Goal: Navigation & Orientation: Find specific page/section

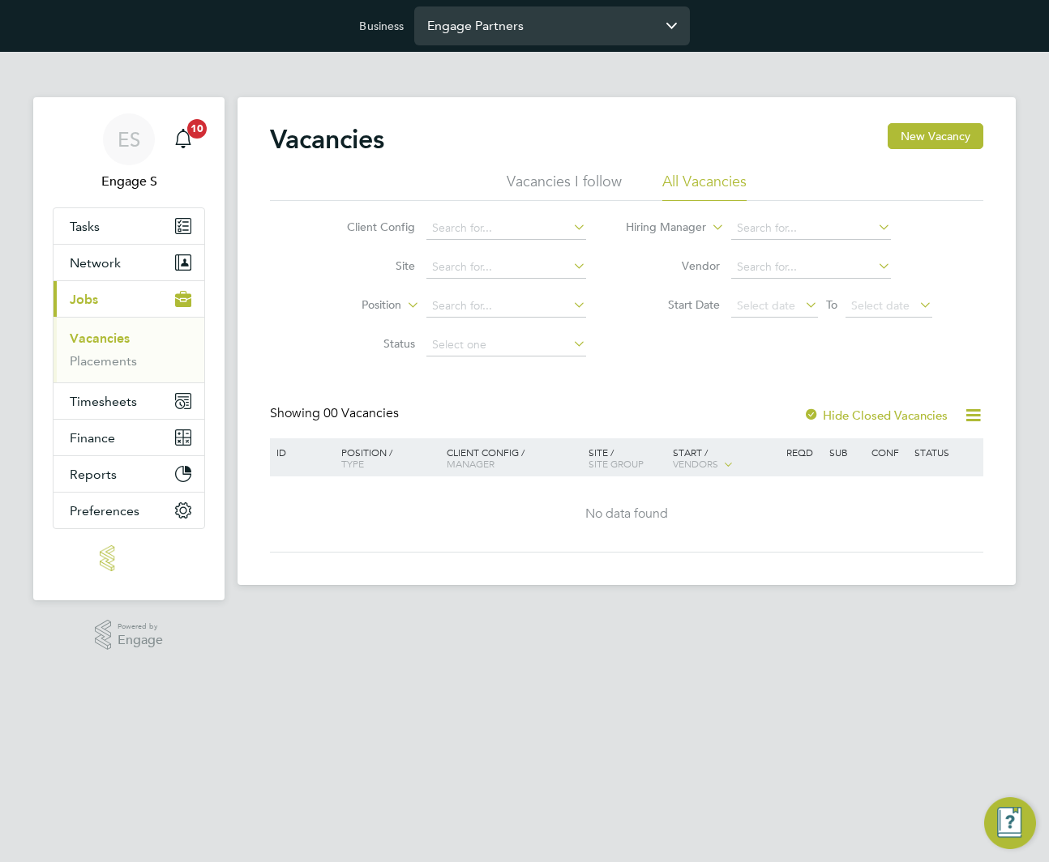
click at [596, 21] on input "Engage Partners" at bounding box center [552, 25] width 276 height 38
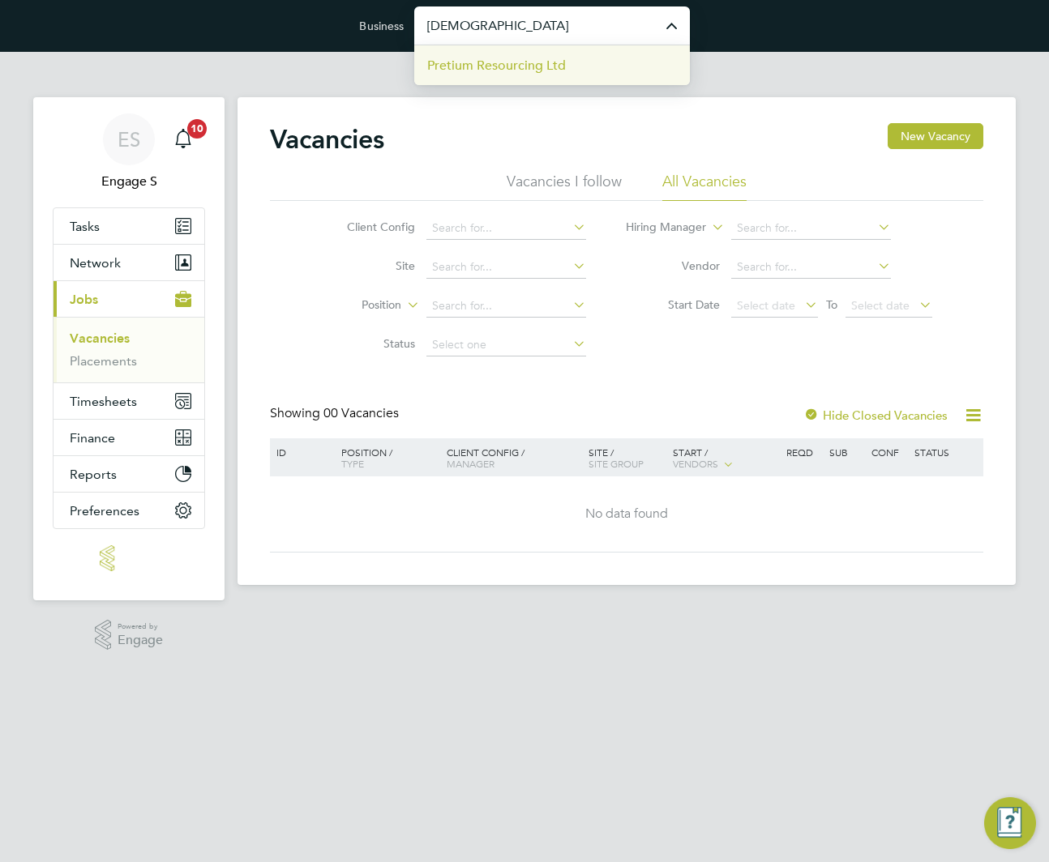
click at [584, 63] on li "Pretium Resourcing Ltd" at bounding box center [552, 65] width 276 height 40
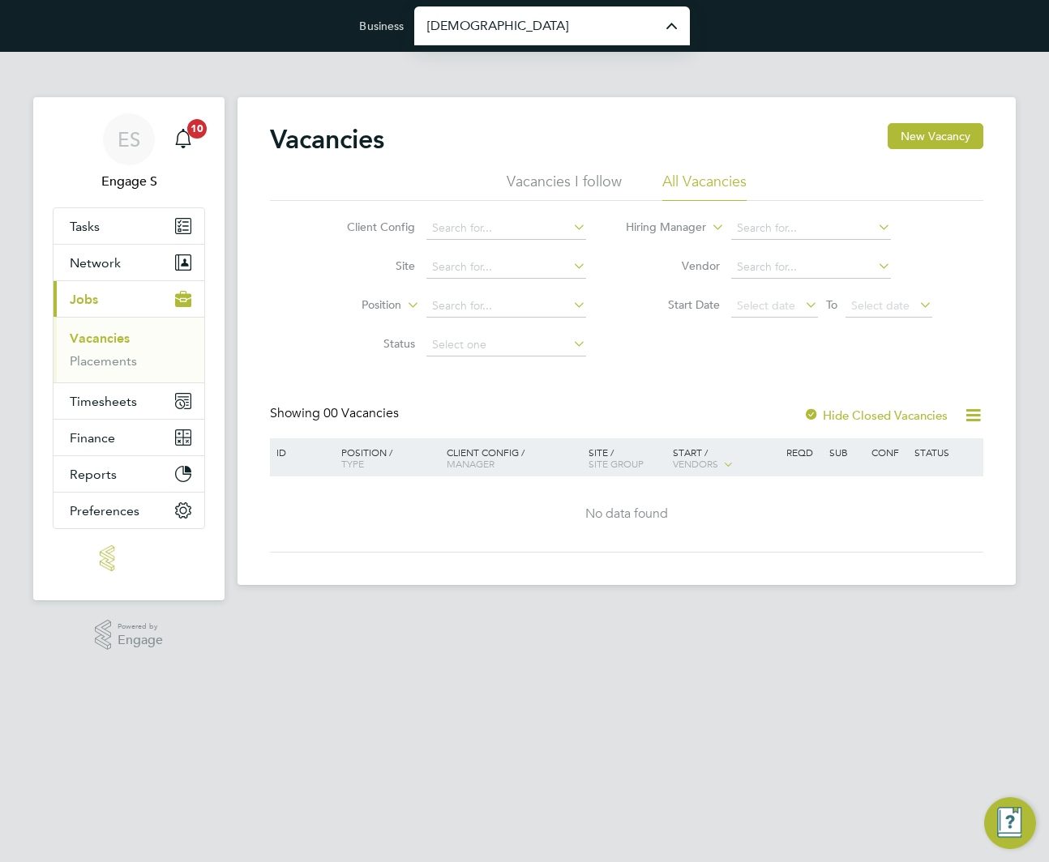
type input "Pretium Resourcing Ltd"
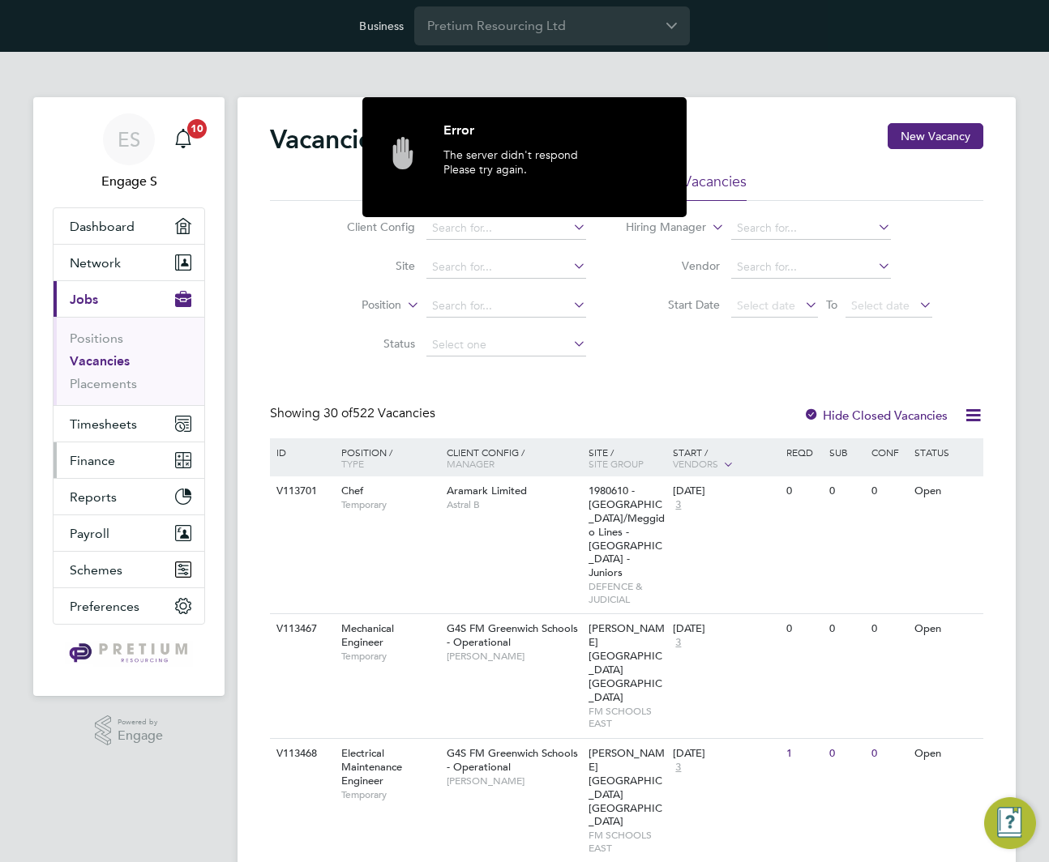
click at [117, 458] on button "Finance" at bounding box center [128, 461] width 151 height 36
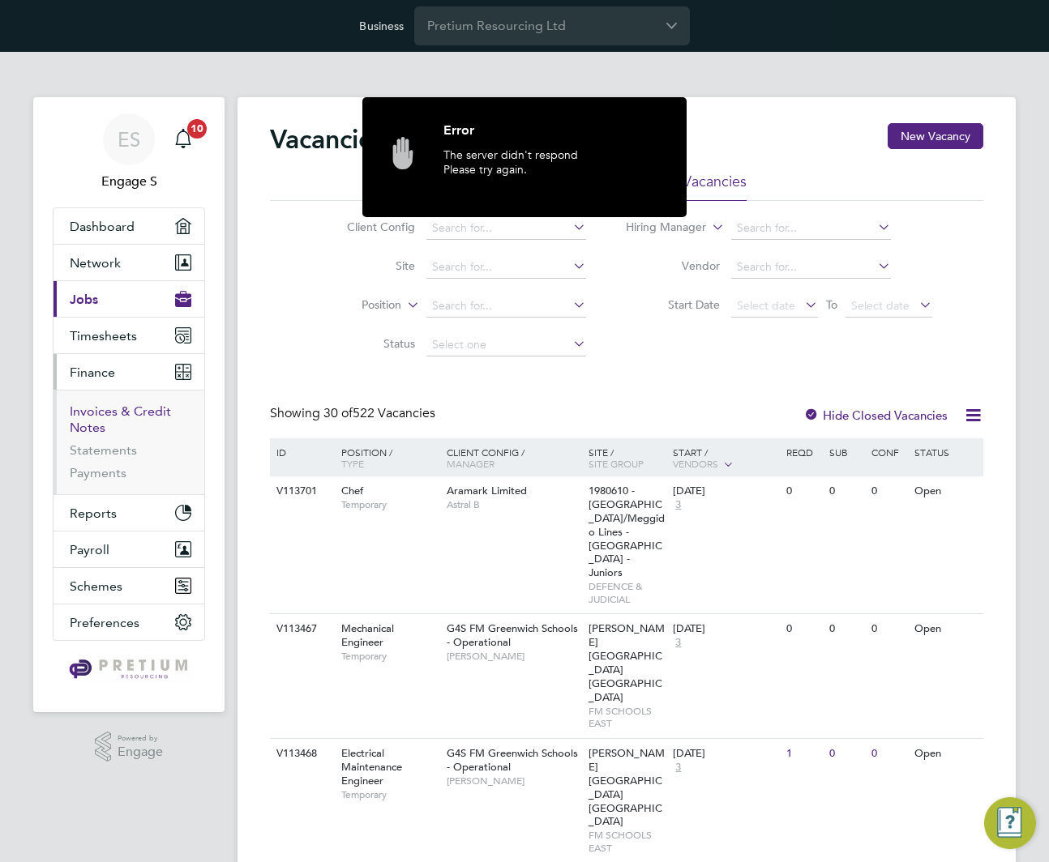
click at [100, 417] on link "Invoices & Credit Notes" at bounding box center [120, 420] width 101 height 32
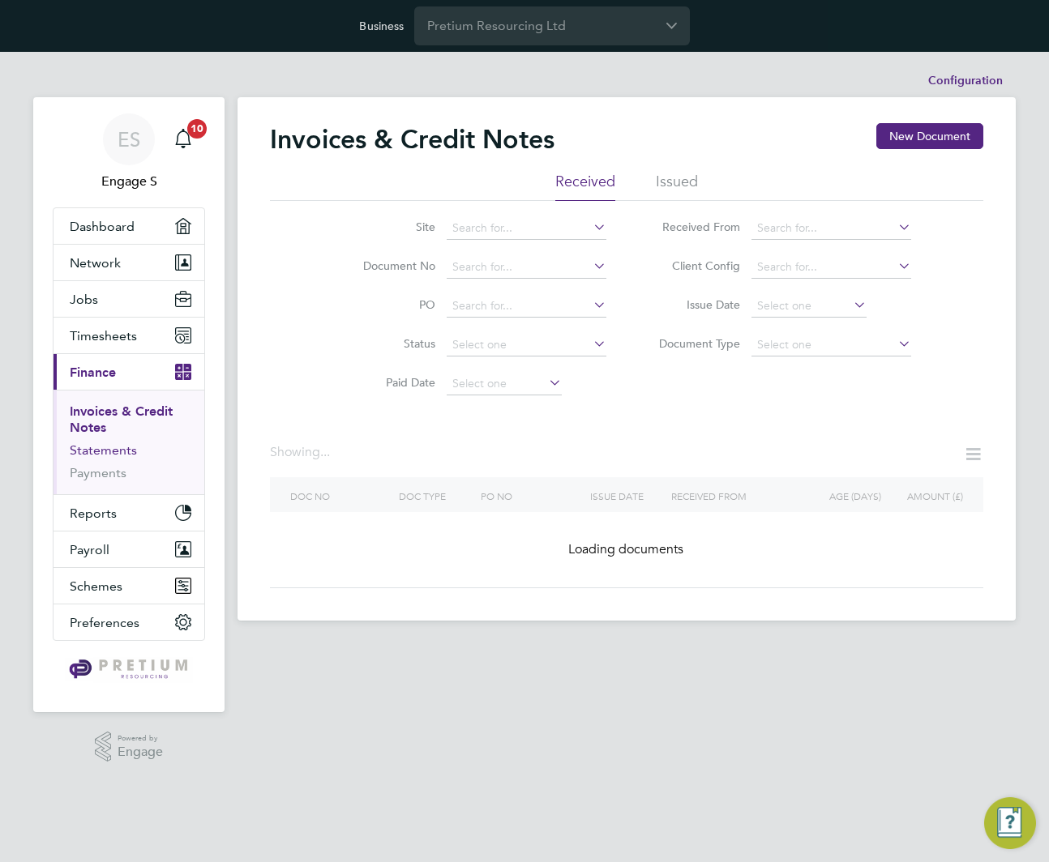
click at [89, 452] on link "Statements" at bounding box center [103, 450] width 67 height 15
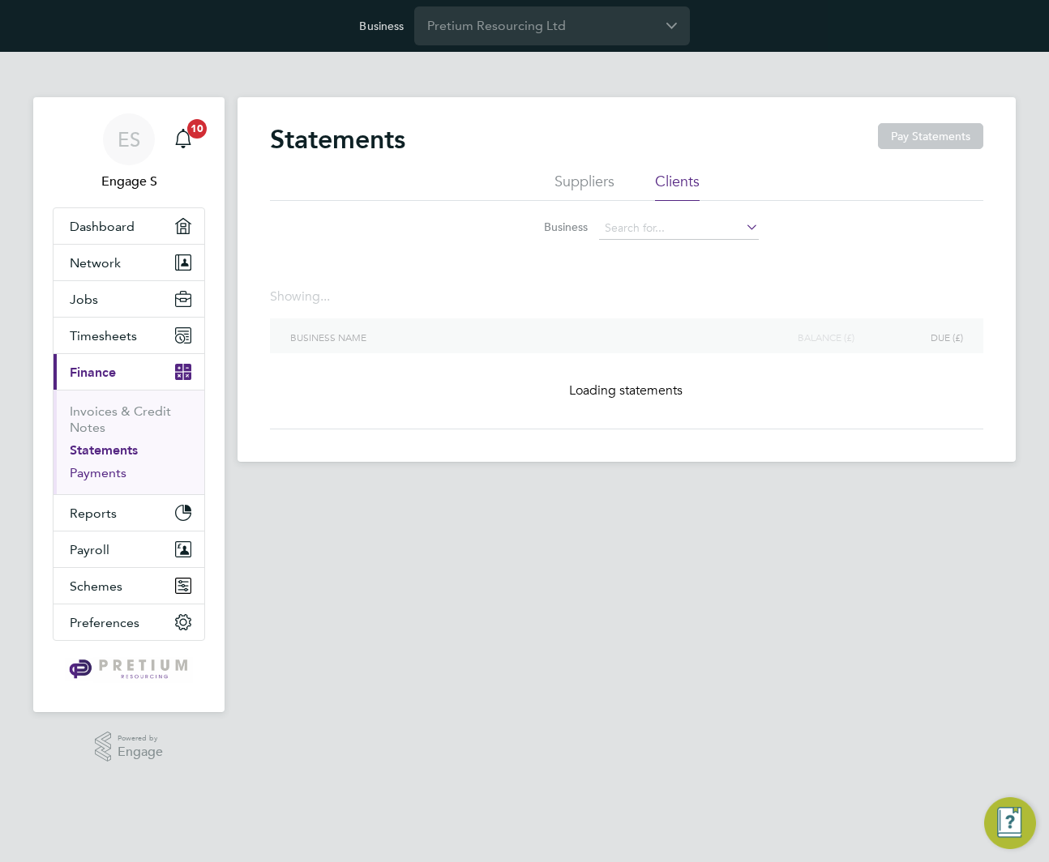
click at [96, 473] on link "Payments" at bounding box center [98, 472] width 57 height 15
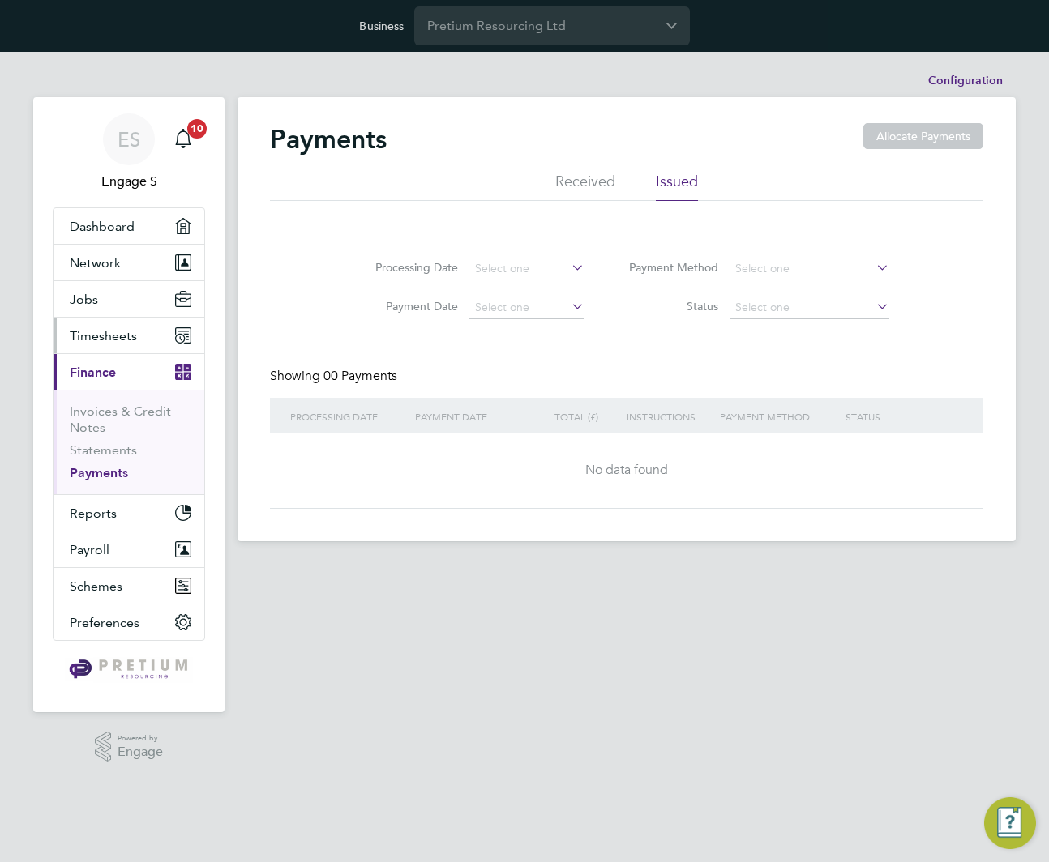
click at [109, 335] on span "Timesheets" at bounding box center [103, 335] width 67 height 15
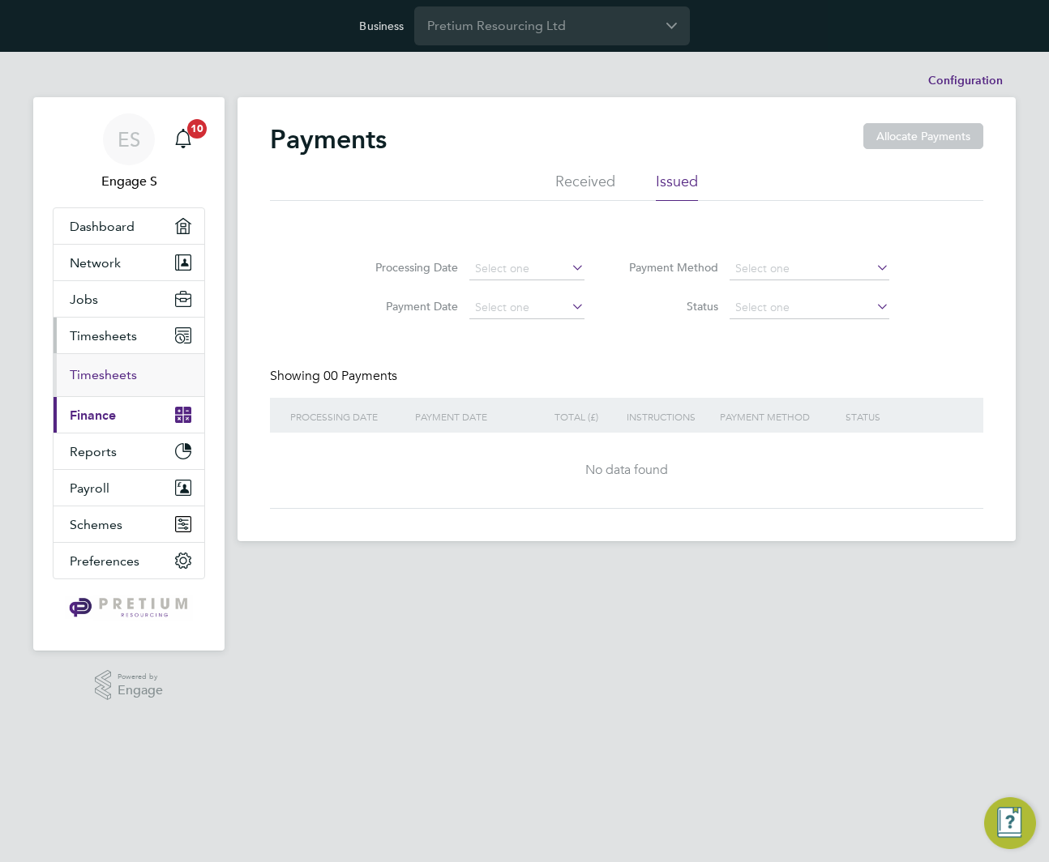
click at [106, 373] on link "Timesheets" at bounding box center [103, 374] width 67 height 15
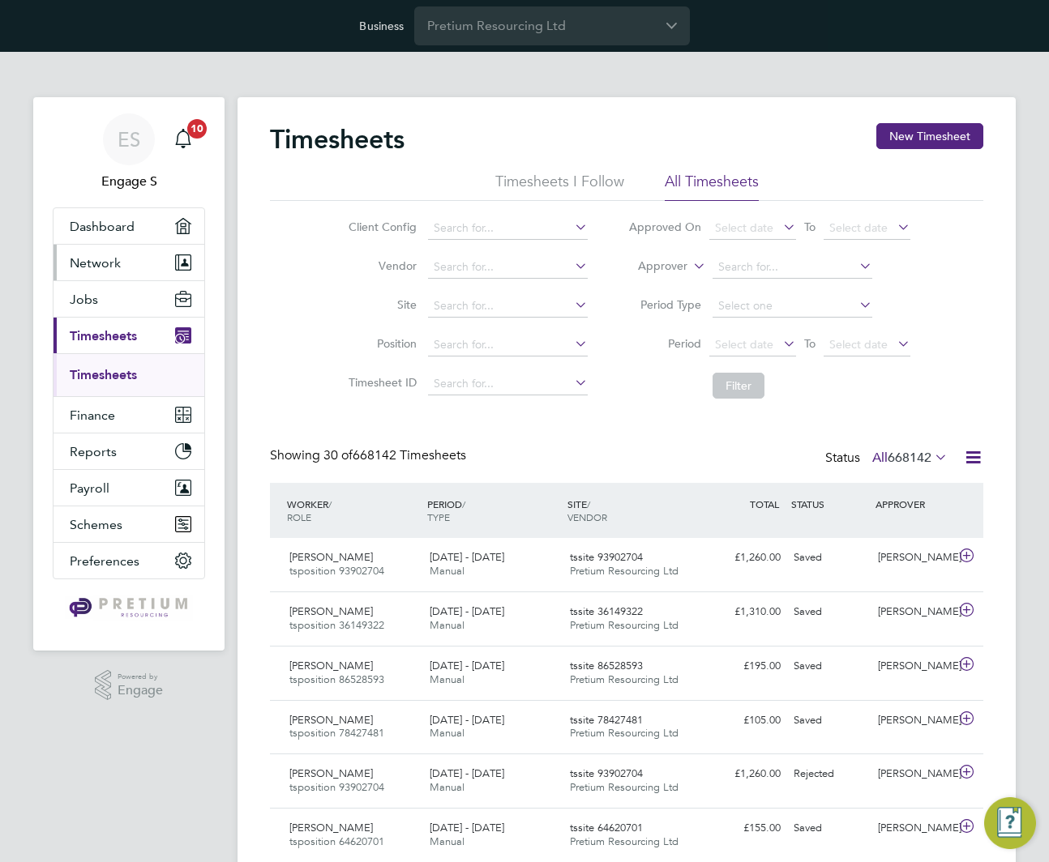
click at [109, 261] on span "Network" at bounding box center [95, 262] width 51 height 15
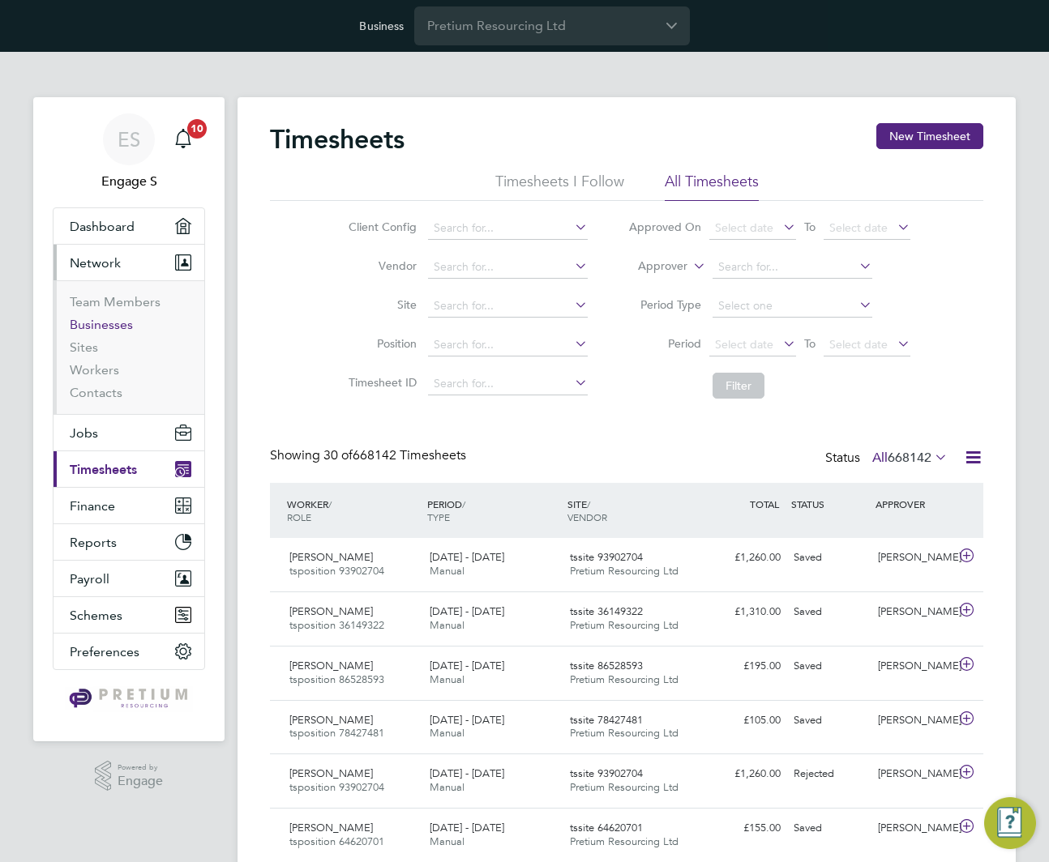
click at [98, 319] on link "Businesses" at bounding box center [101, 324] width 63 height 15
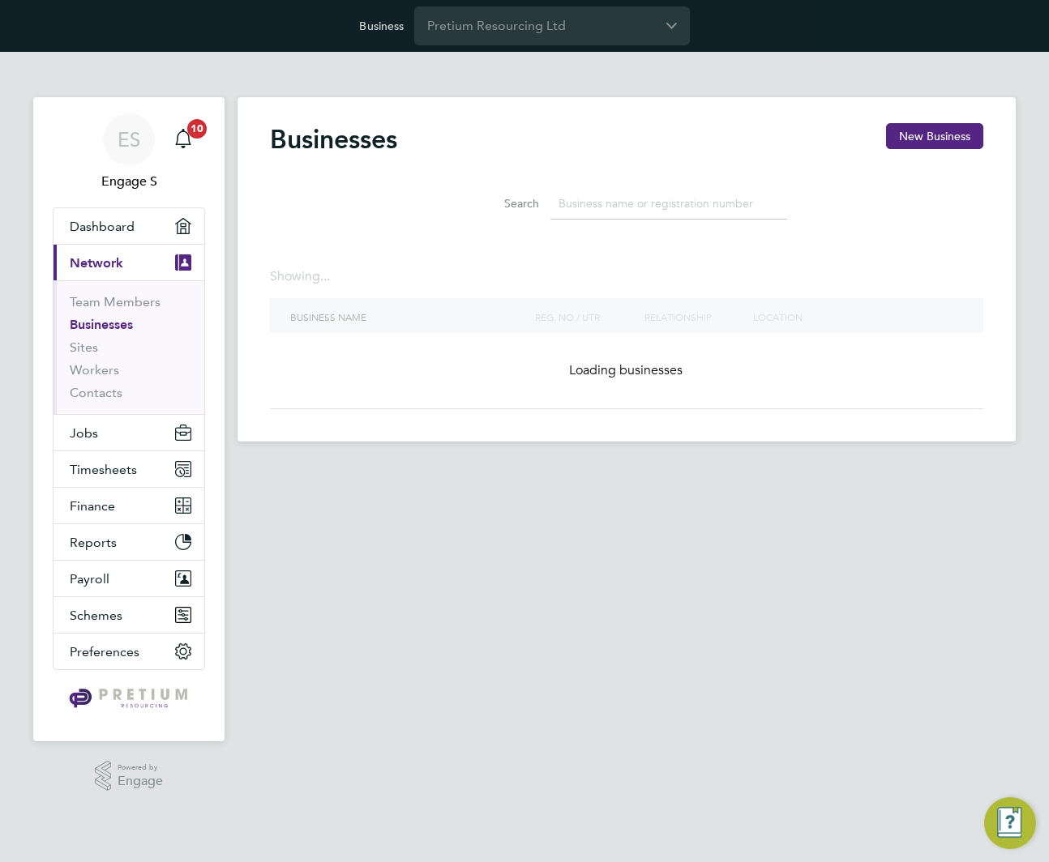
click at [84, 338] on li "Businesses" at bounding box center [131, 328] width 122 height 23
click at [92, 374] on link "Workers" at bounding box center [94, 369] width 49 height 15
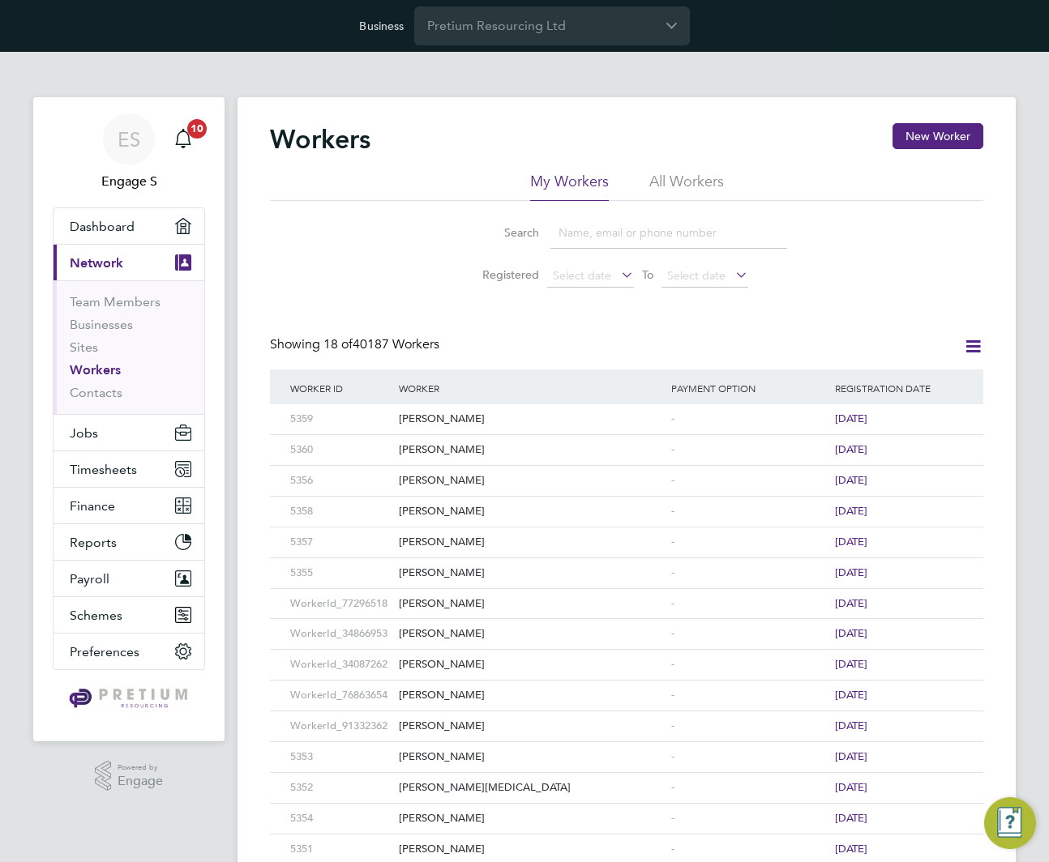
click at [755, 228] on input at bounding box center [668, 233] width 237 height 32
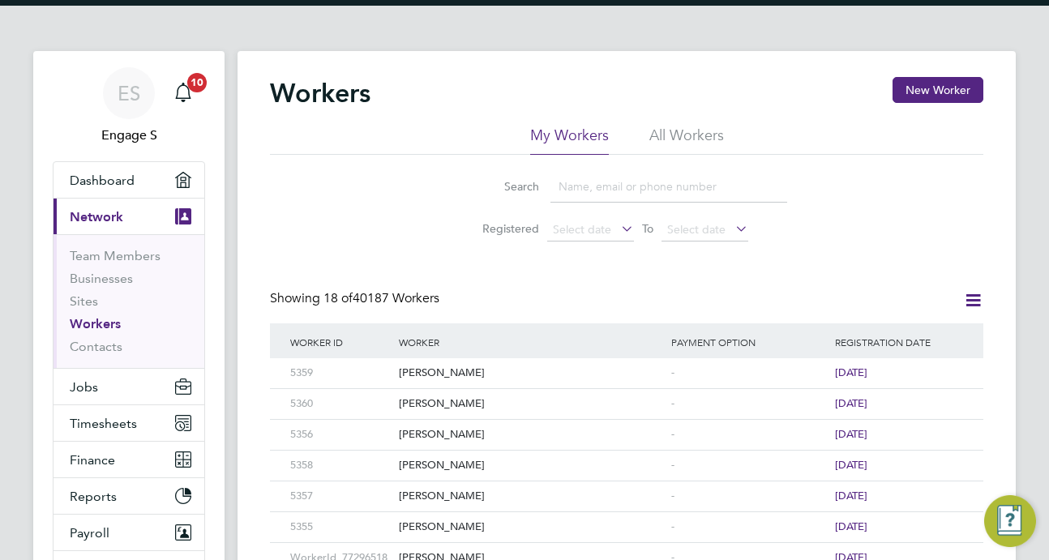
click at [643, 185] on input at bounding box center [668, 187] width 237 height 32
type input "a"
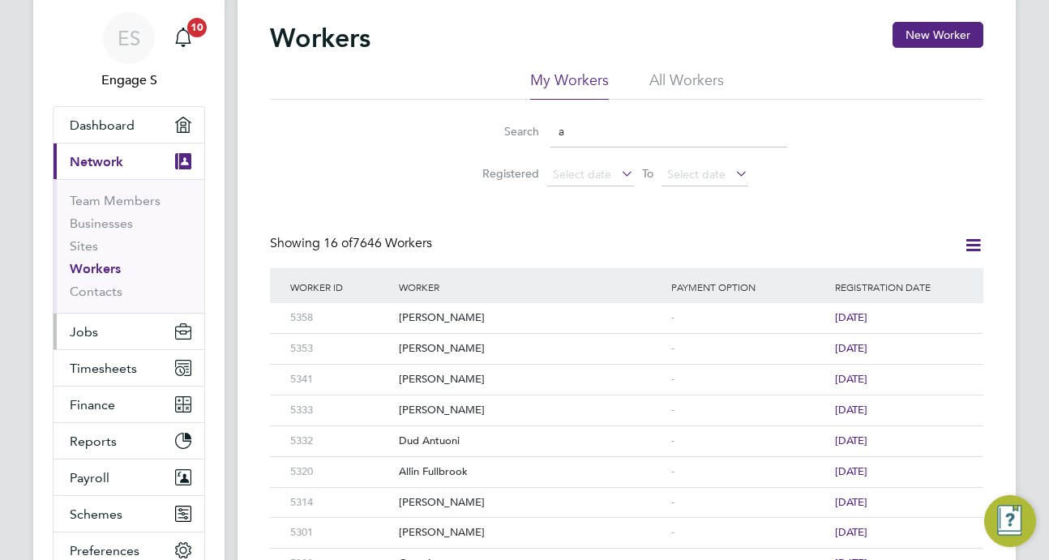
scroll to position [102, 0]
click at [120, 118] on span "Dashboard" at bounding box center [102, 124] width 65 height 15
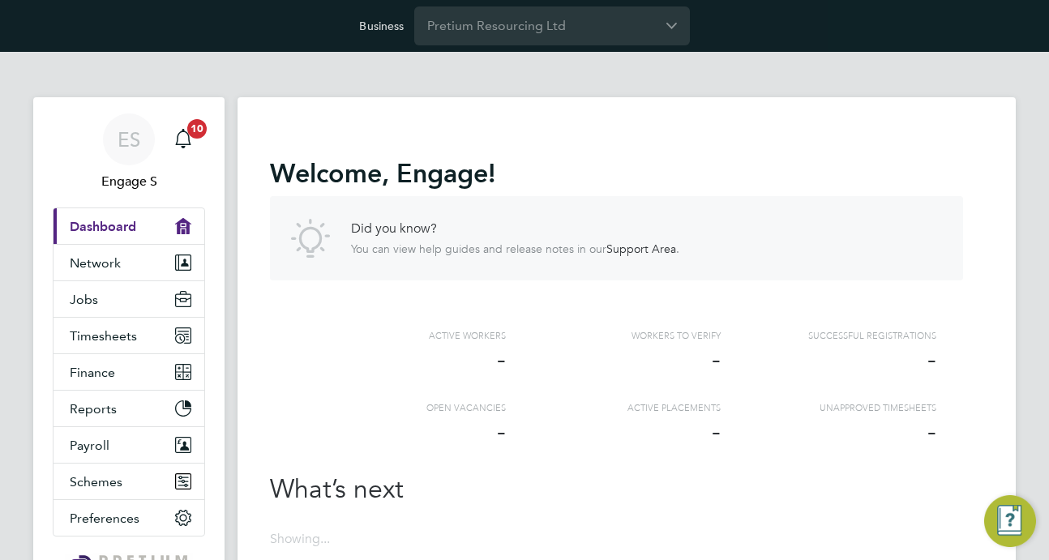
click at [112, 229] on span "Dashboard" at bounding box center [103, 226] width 66 height 15
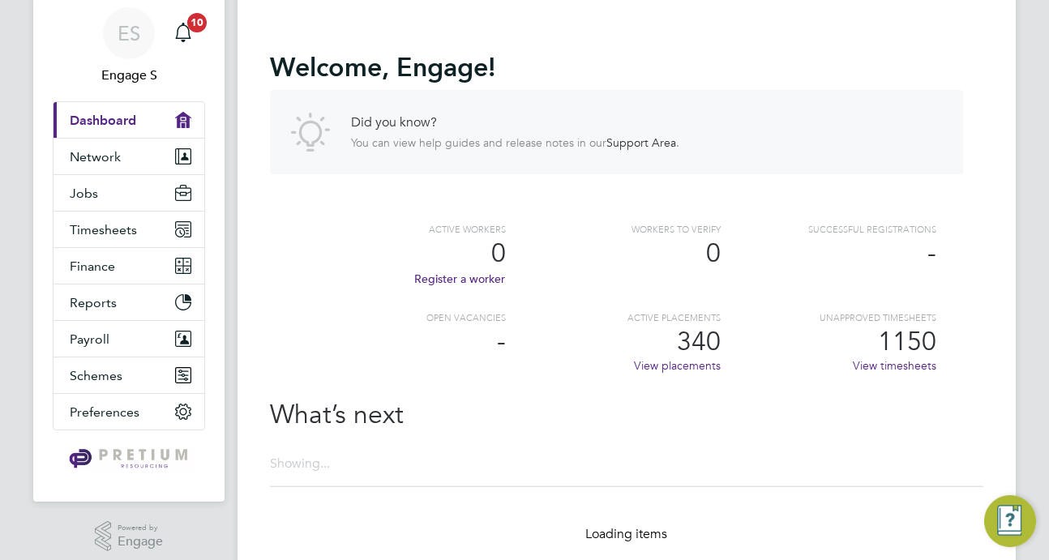
scroll to position [109, 0]
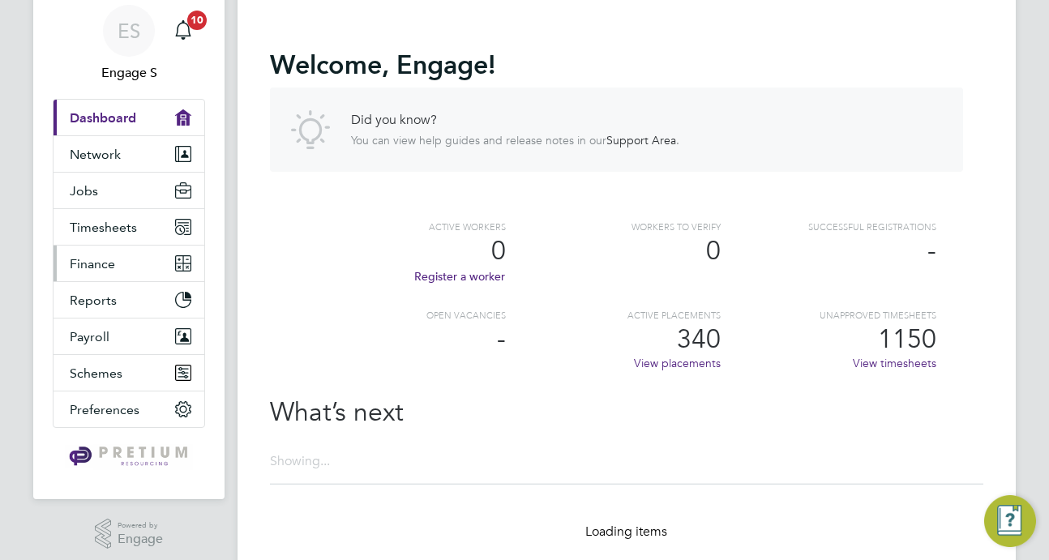
click at [100, 262] on span "Finance" at bounding box center [92, 263] width 45 height 15
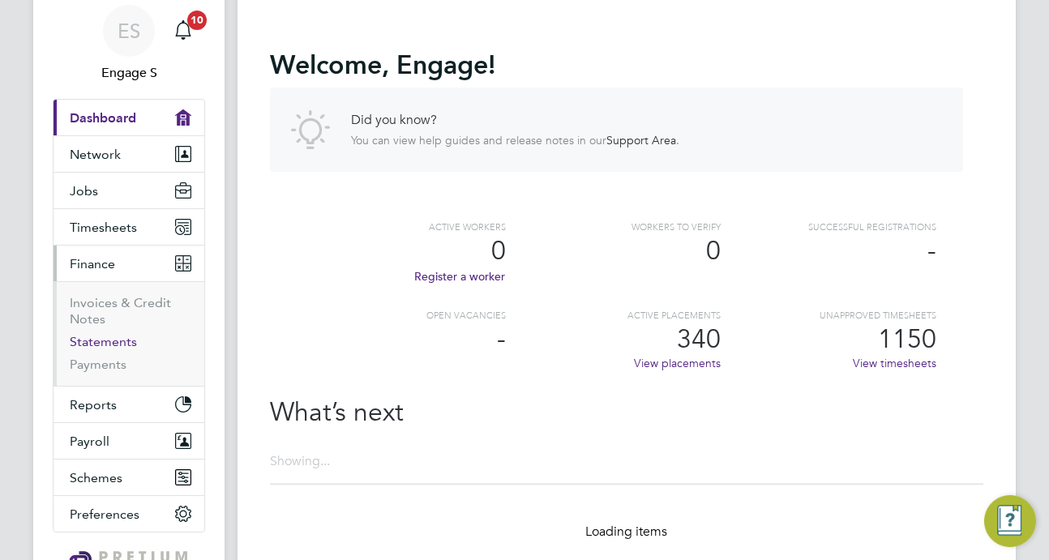
click at [97, 342] on link "Statements" at bounding box center [103, 341] width 67 height 15
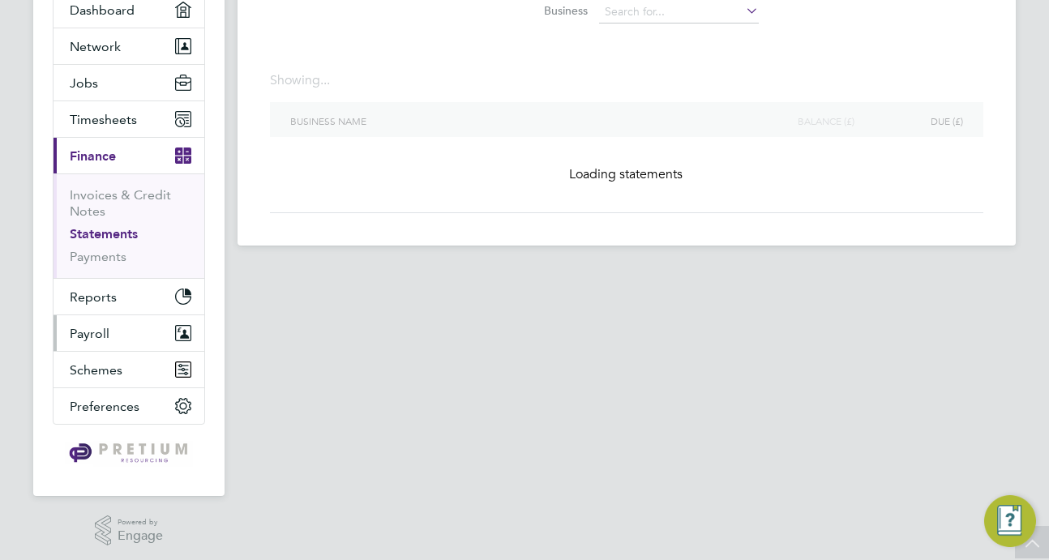
click at [96, 334] on span "Payroll" at bounding box center [90, 333] width 40 height 15
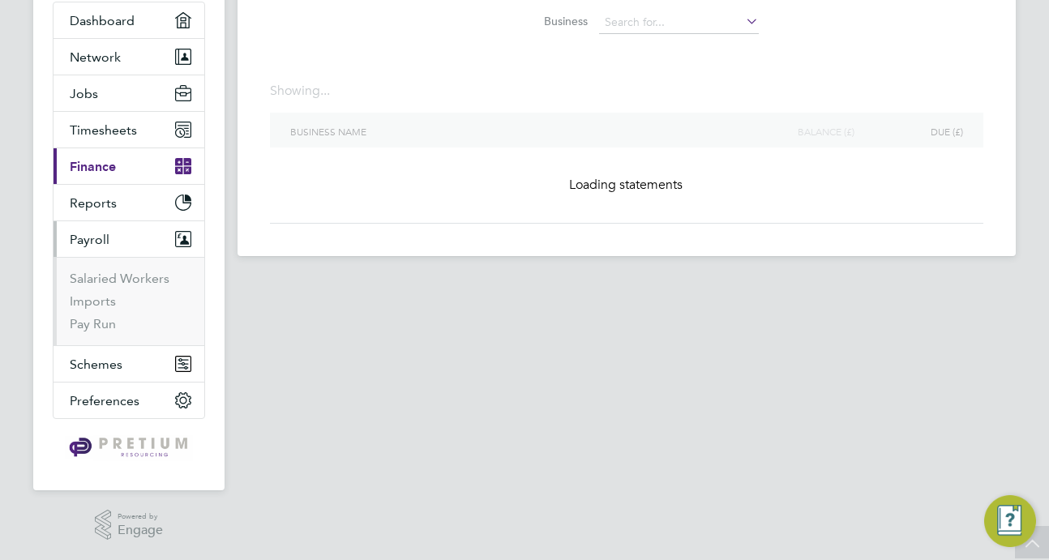
scroll to position [206, 0]
click at [96, 363] on span "Schemes" at bounding box center [96, 364] width 53 height 15
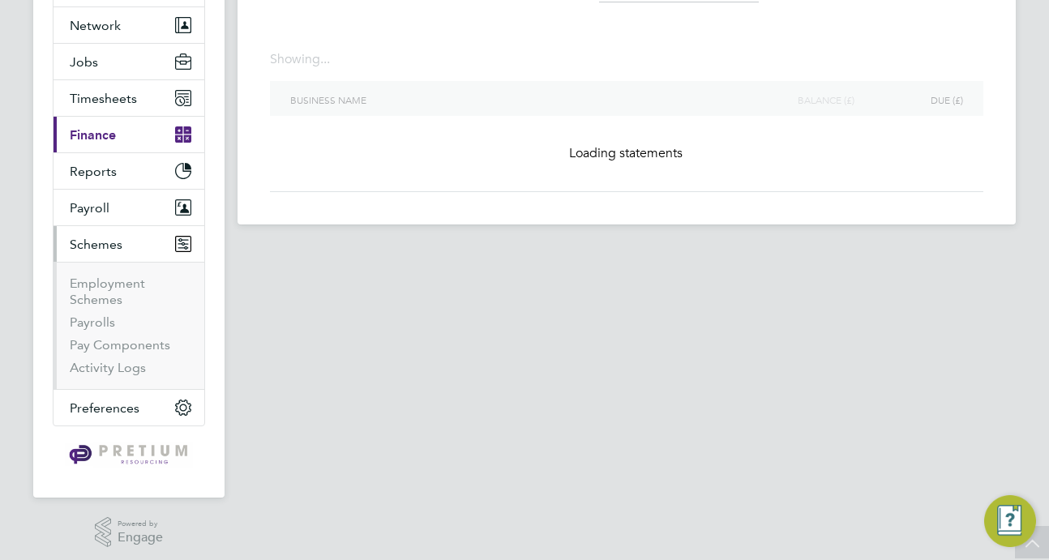
scroll to position [245, 0]
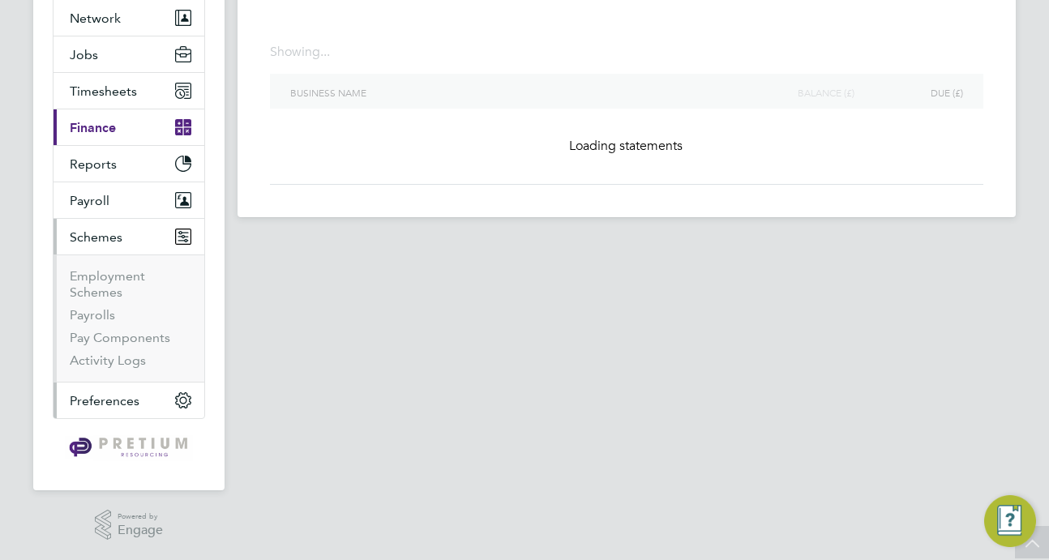
click at [107, 400] on span "Preferences" at bounding box center [105, 400] width 70 height 15
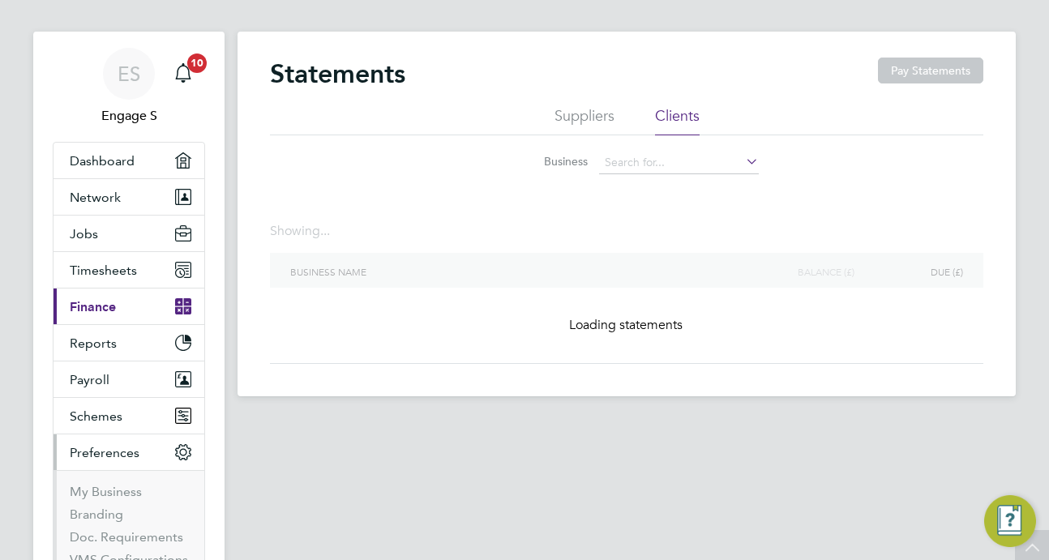
scroll to position [0, 0]
